Goal: Check status: Check status

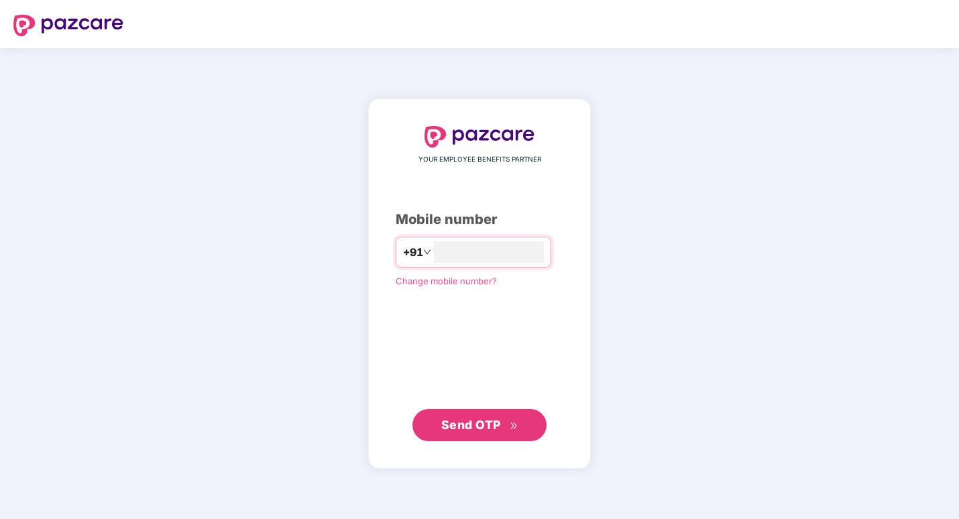
type input "**********"
click at [484, 433] on span "Send OTP" at bounding box center [479, 424] width 77 height 19
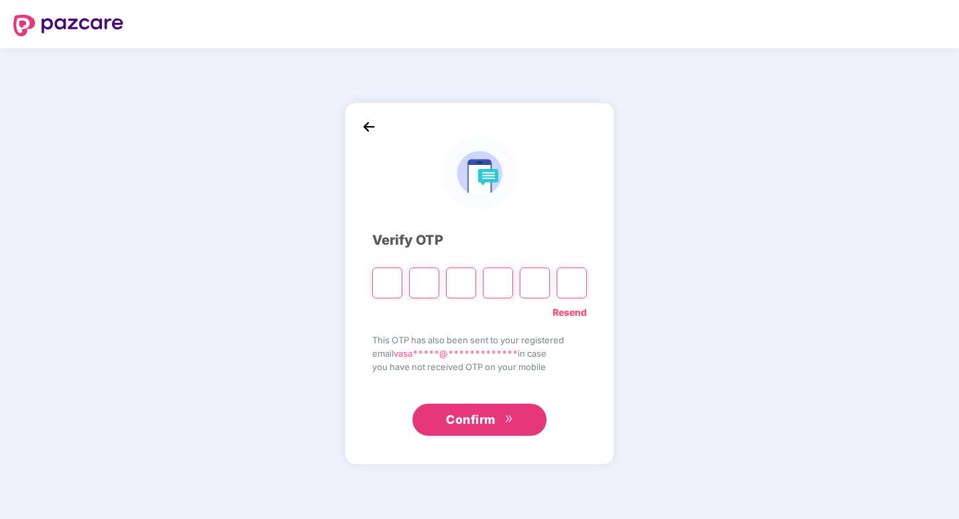
type input "*"
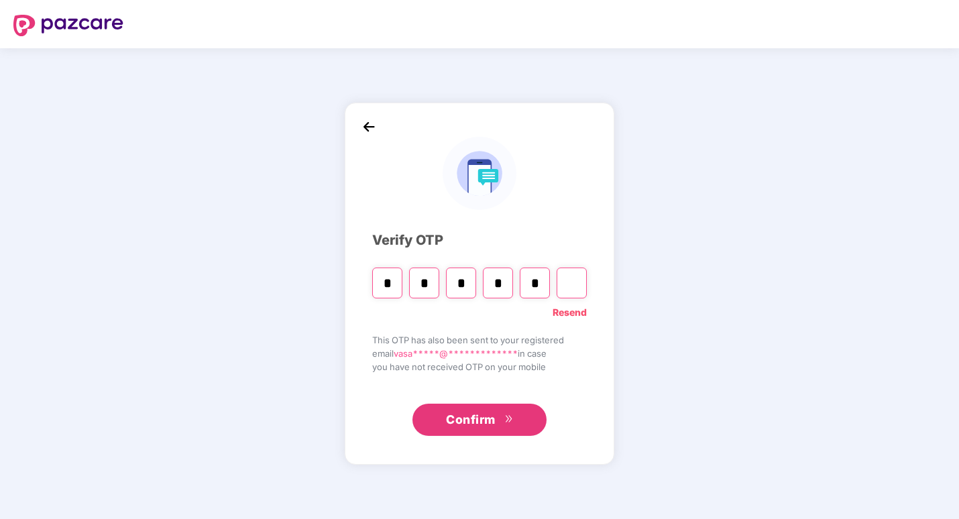
type input "*"
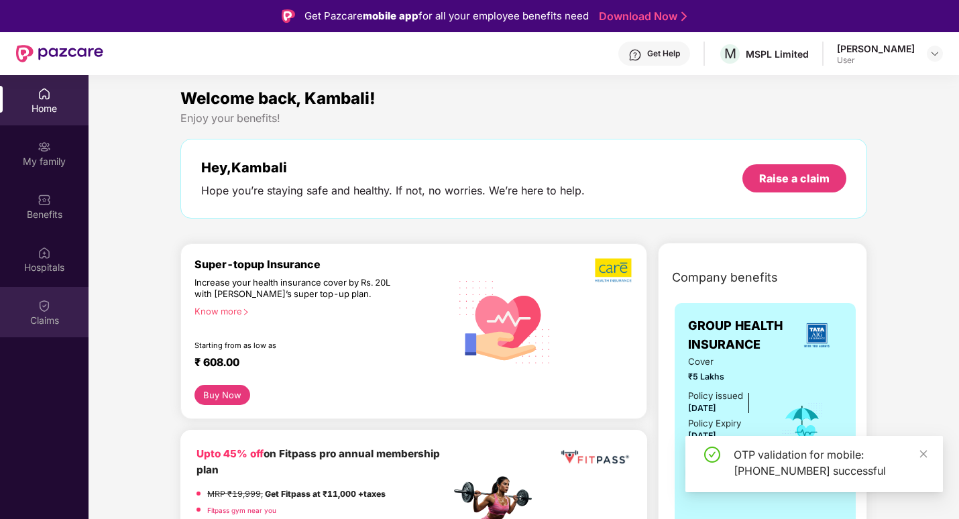
click at [32, 307] on div "Claims" at bounding box center [44, 312] width 89 height 50
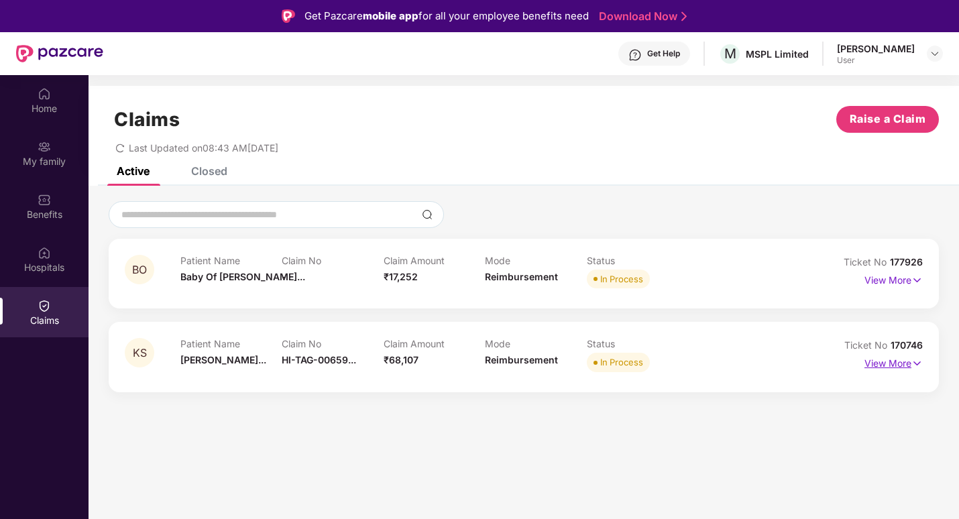
click at [882, 364] on p "View More" at bounding box center [894, 362] width 58 height 18
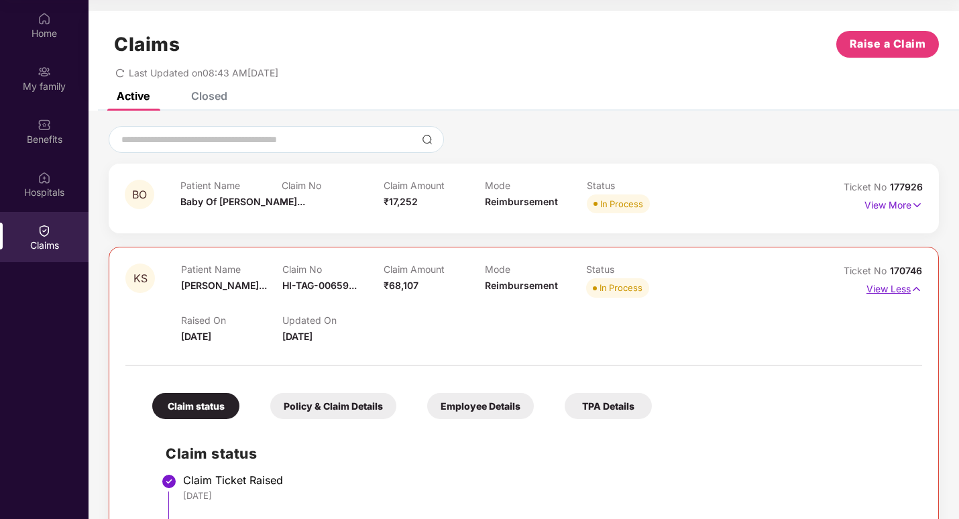
click at [895, 288] on p "View Less" at bounding box center [895, 287] width 56 height 18
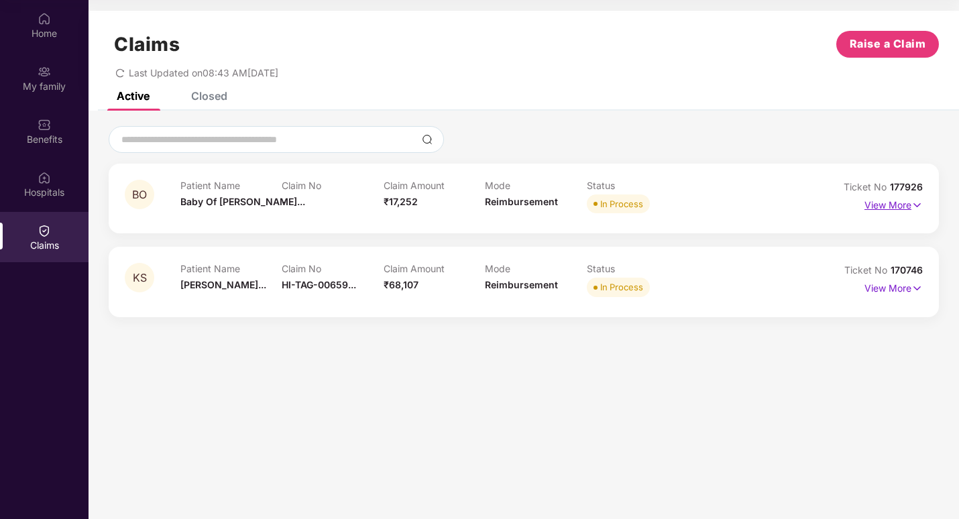
click at [891, 203] on p "View More" at bounding box center [894, 203] width 58 height 18
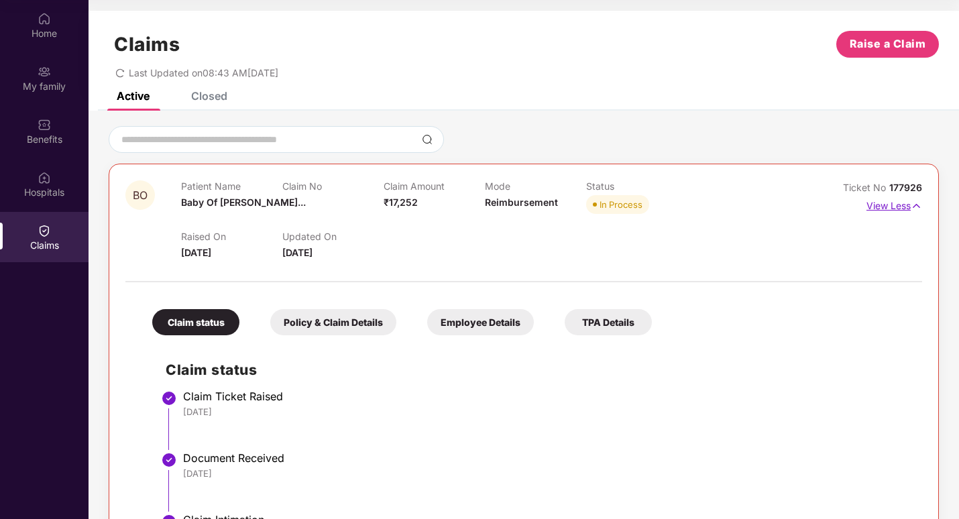
click at [880, 206] on p "View Less" at bounding box center [895, 204] width 56 height 18
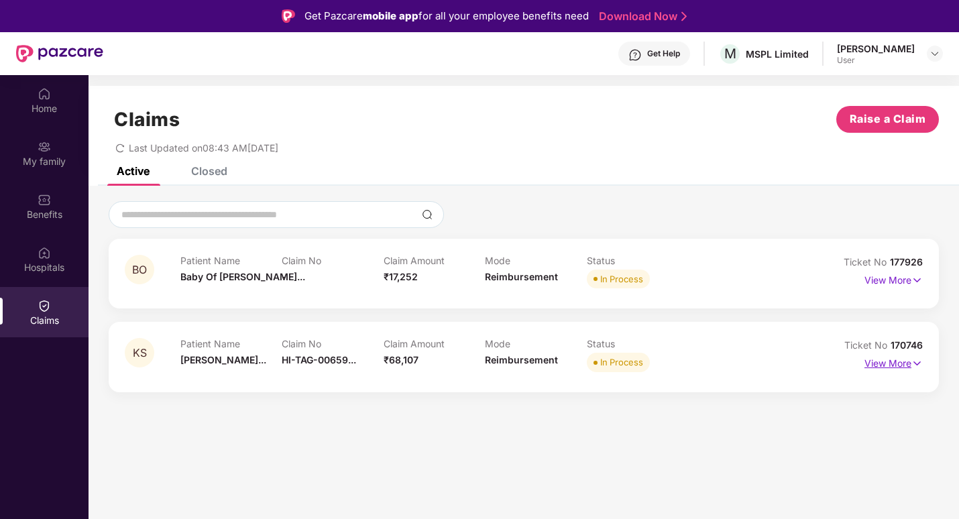
click at [907, 365] on p "View More" at bounding box center [894, 362] width 58 height 18
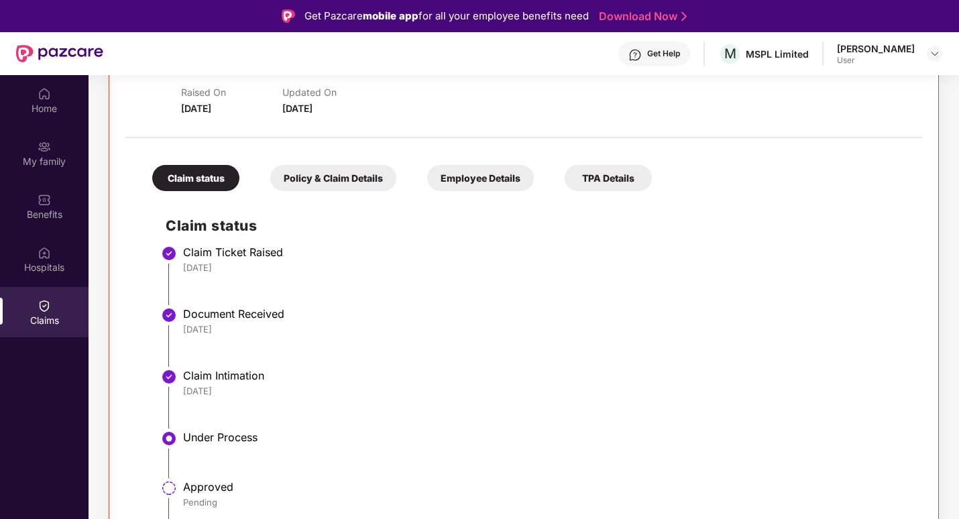
scroll to position [318, 0]
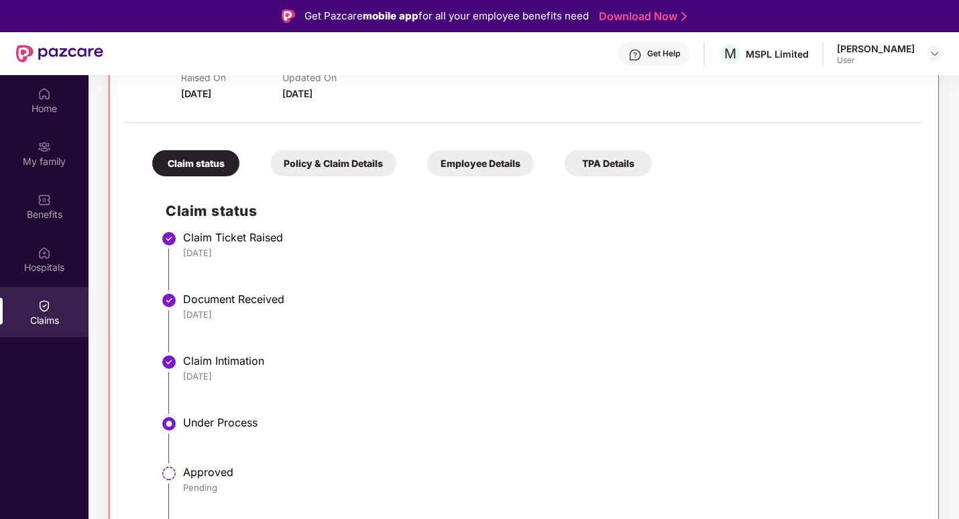
click at [337, 168] on div "Policy & Claim Details" at bounding box center [333, 163] width 126 height 26
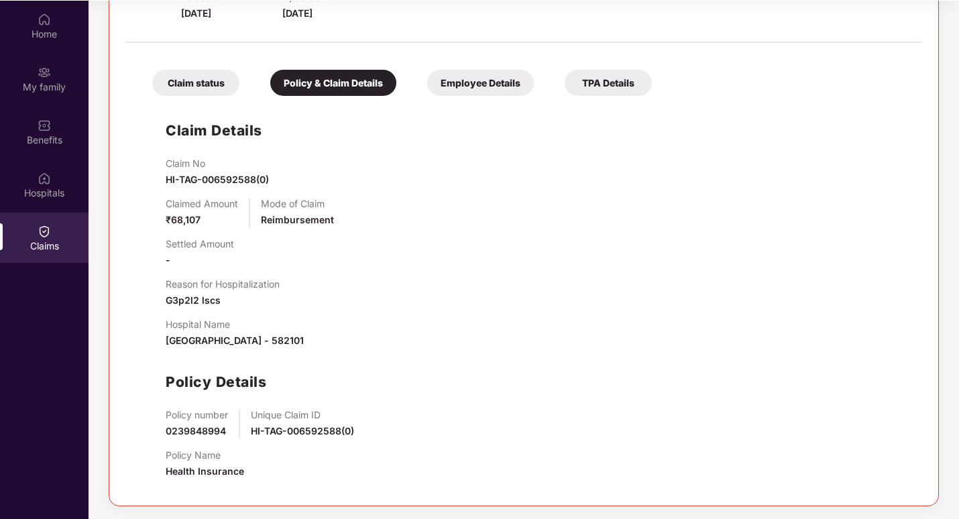
scroll to position [75, 0]
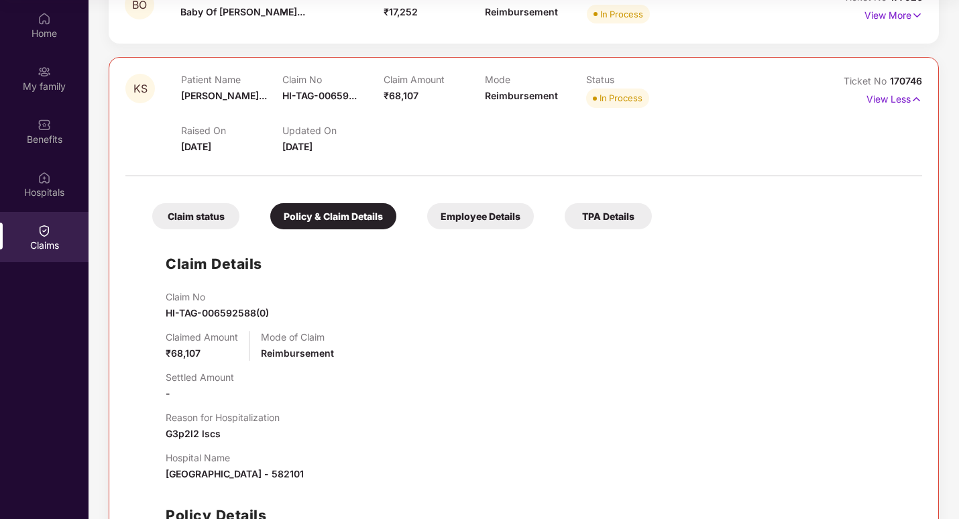
click at [471, 215] on div "Employee Details" at bounding box center [480, 216] width 107 height 26
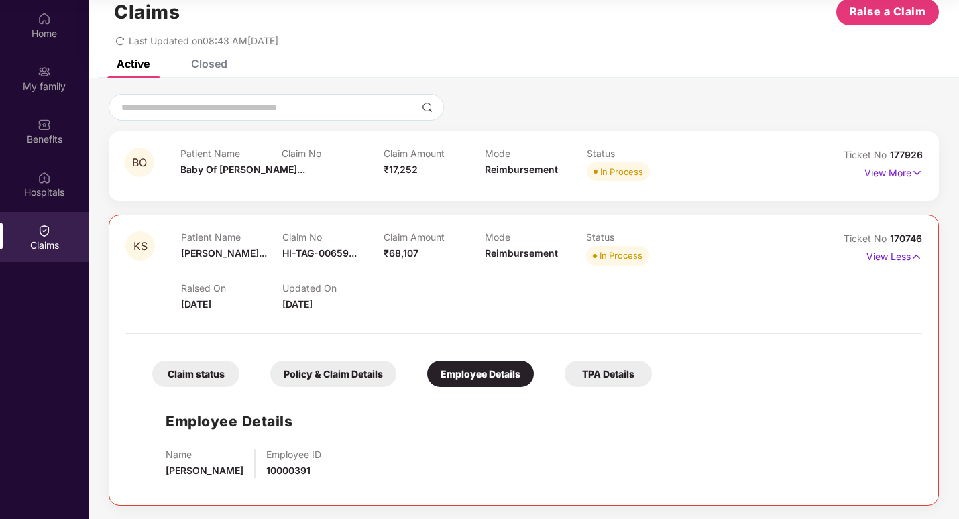
click at [607, 376] on div "TPA Details" at bounding box center [608, 374] width 87 height 26
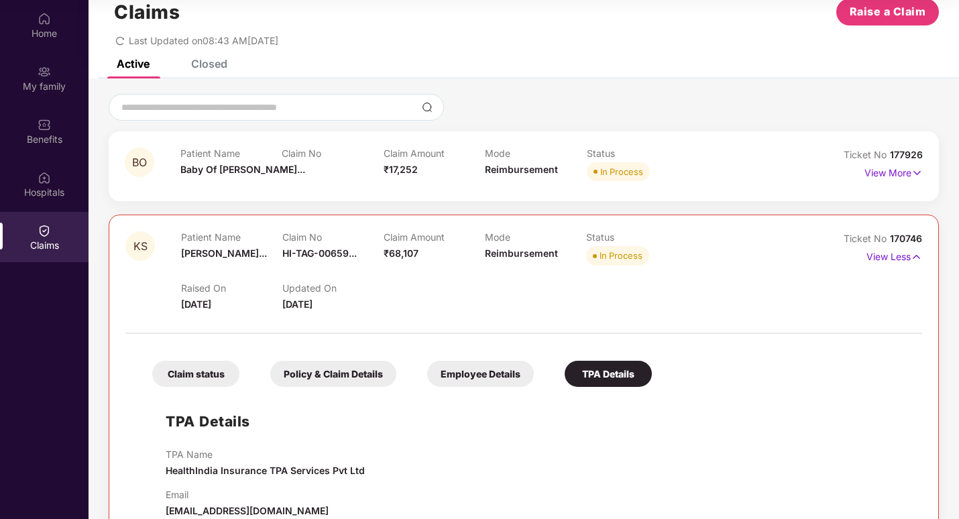
scroll to position [62, 0]
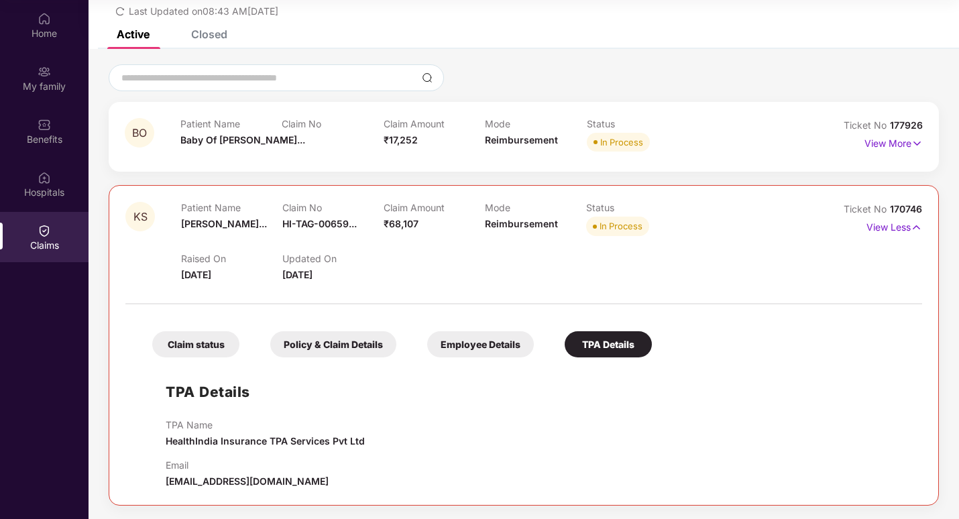
click at [192, 343] on div "Claim status" at bounding box center [195, 344] width 87 height 26
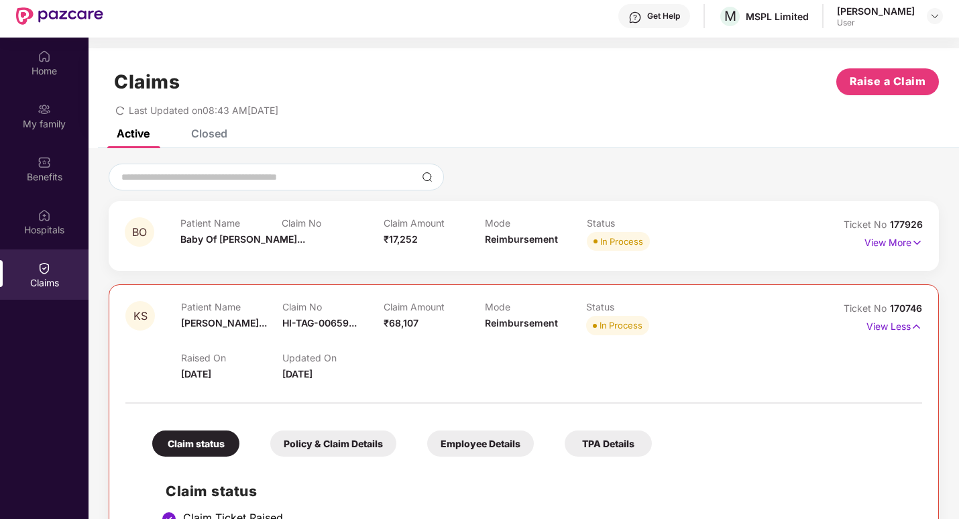
scroll to position [0, 0]
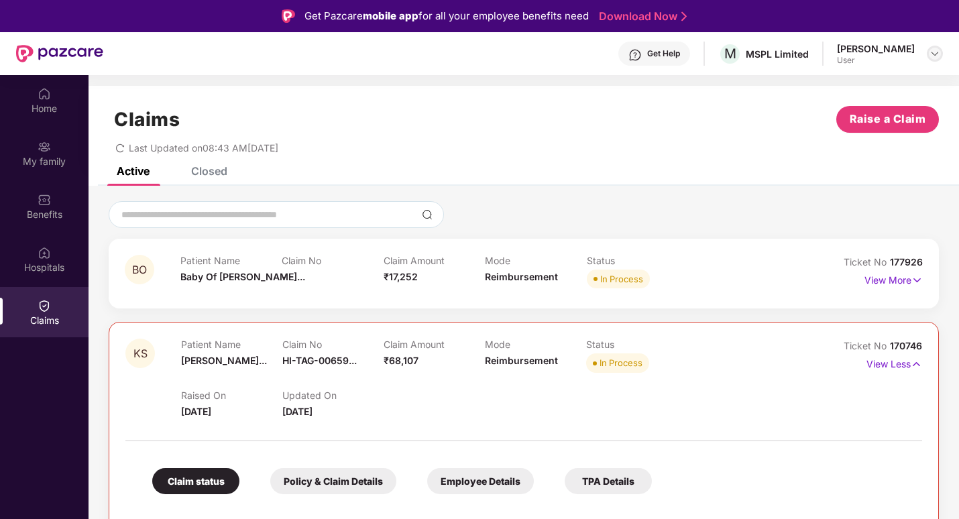
click at [940, 54] on div at bounding box center [935, 54] width 16 height 16
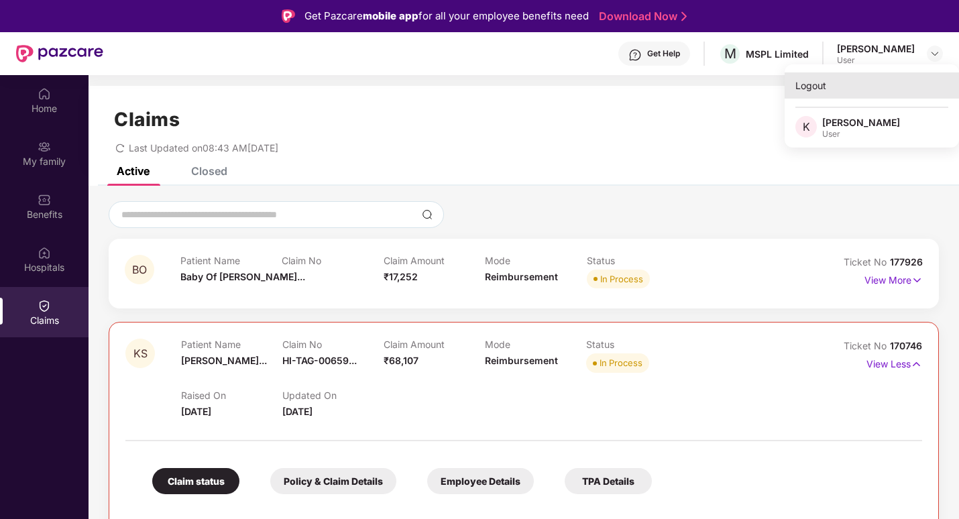
click at [813, 82] on div "Logout" at bounding box center [872, 85] width 174 height 26
